Goal: Navigation & Orientation: Find specific page/section

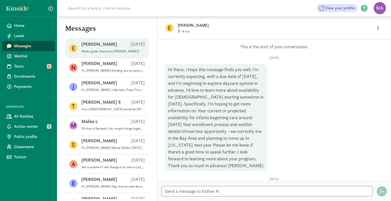
scroll to position [278, 0]
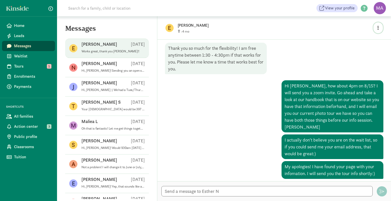
click at [379, 27] on button "button" at bounding box center [378, 27] width 9 height 11
click at [368, 39] on link "View family page" at bounding box center [367, 40] width 37 height 6
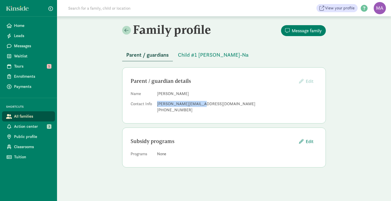
drag, startPoint x: 199, startPoint y: 105, endPoint x: 157, endPoint y: 102, distance: 41.3
click at [157, 102] on div "[PERSON_NAME][EMAIL_ADDRESS][DOMAIN_NAME]" at bounding box center [237, 104] width 160 height 6
copy div "[PERSON_NAME][EMAIL_ADDRESS][DOMAIN_NAME]"
